Goal: Information Seeking & Learning: Find specific fact

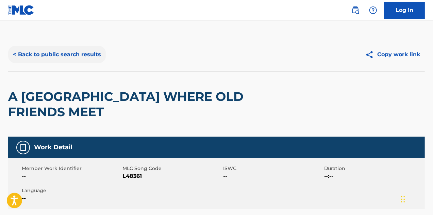
click at [77, 53] on button "< Back to public search results" at bounding box center [57, 54] width 98 height 17
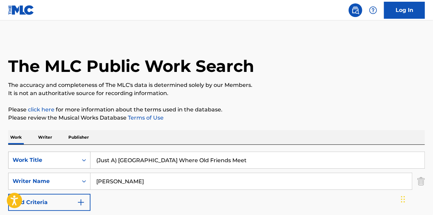
drag, startPoint x: 202, startPoint y: 163, endPoint x: 62, endPoint y: 154, distance: 140.2
click at [62, 154] on div "SearchWithCriteria810be147-cfef-439e-8066-a700ce21df1f Work Title (Just A) [GEO…" at bounding box center [216, 159] width 417 height 17
paste input "Just a Little Bi"
type input "Just a Little Bit"
drag, startPoint x: 113, startPoint y: 183, endPoint x: 72, endPoint y: 182, distance: 40.9
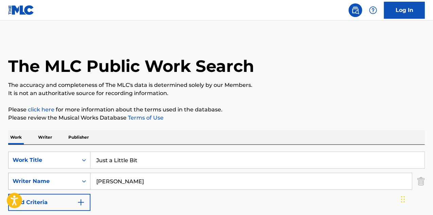
click at [80, 183] on div "SearchWithCriteria7dbe037c-6414-404c-8629-e2b039e963d1 Writer Name [PERSON_NAME]" at bounding box center [216, 181] width 417 height 17
click at [126, 181] on input "Search Form" at bounding box center [252, 181] width 322 height 16
type input "[PERSON_NAME]"
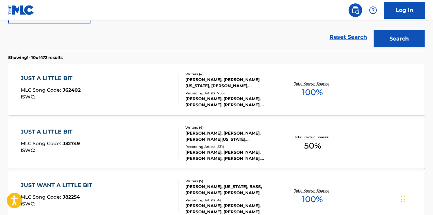
scroll to position [194, 0]
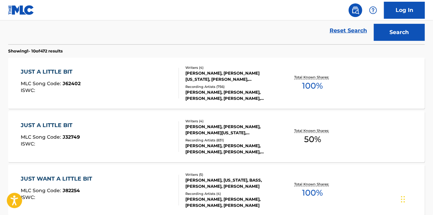
click at [217, 76] on div "[PERSON_NAME], [PERSON_NAME][US_STATE], [PERSON_NAME], [PERSON_NAME]" at bounding box center [232, 76] width 93 height 12
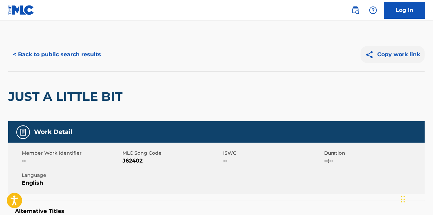
click at [386, 51] on button "Copy work link" at bounding box center [393, 54] width 64 height 17
